Goal: Navigation & Orientation: Find specific page/section

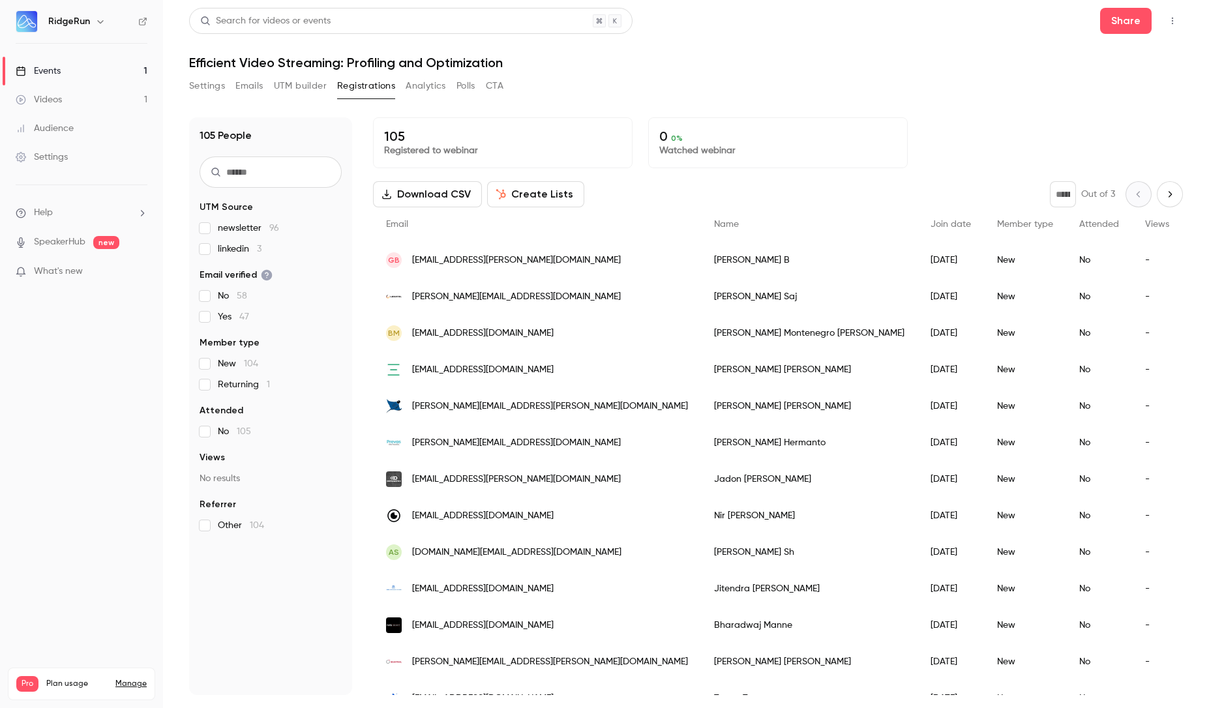
click at [253, 81] on button "Emails" at bounding box center [248, 86] width 27 height 21
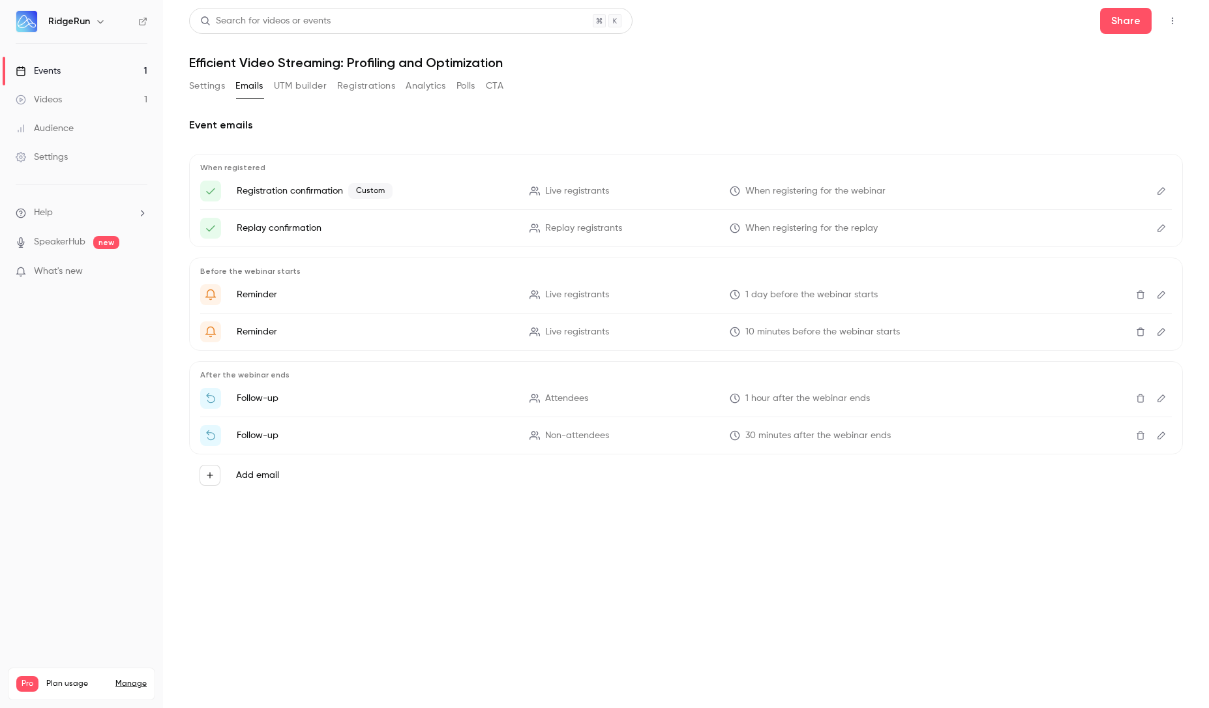
click at [299, 81] on button "UTM builder" at bounding box center [300, 86] width 53 height 21
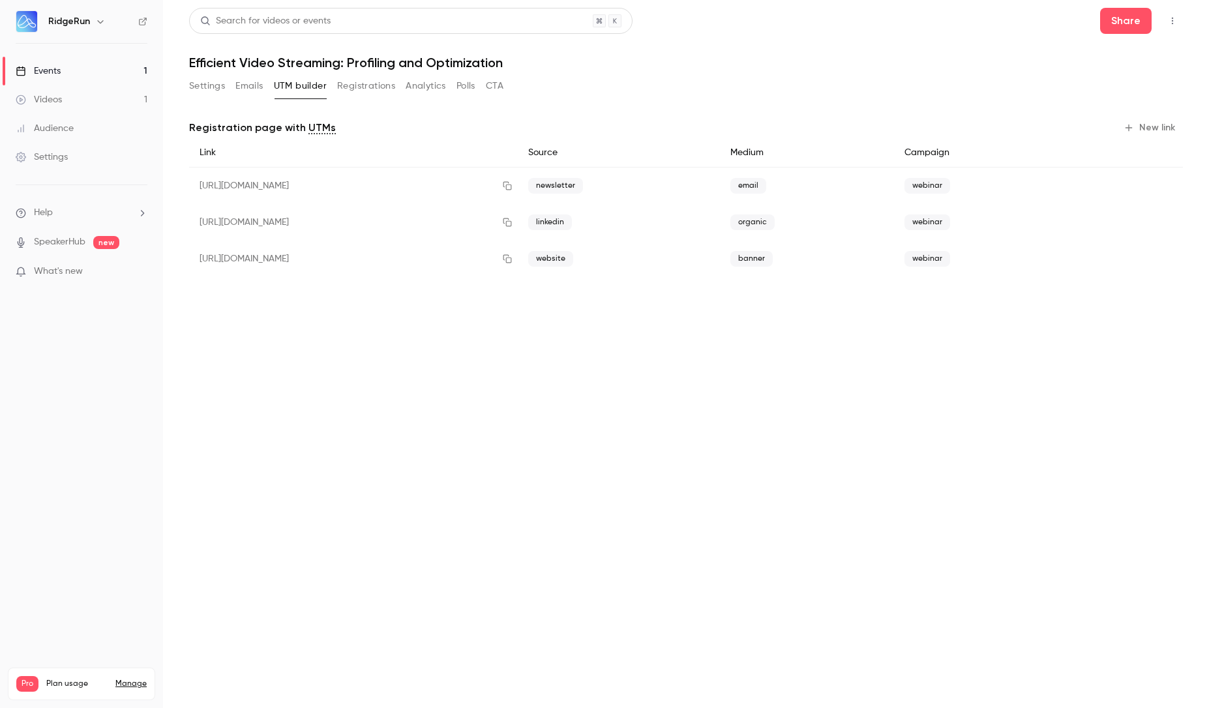
click at [372, 80] on button "Registrations" at bounding box center [366, 86] width 58 height 21
